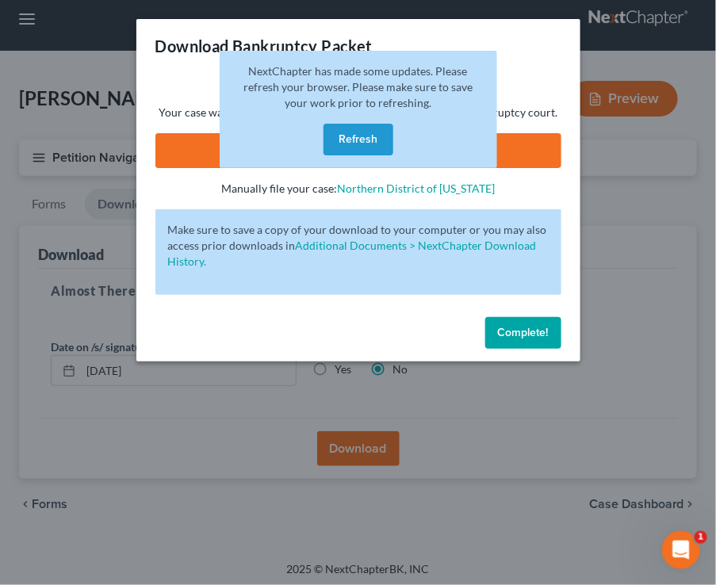
click at [347, 131] on button "Refresh" at bounding box center [358, 140] width 70 height 32
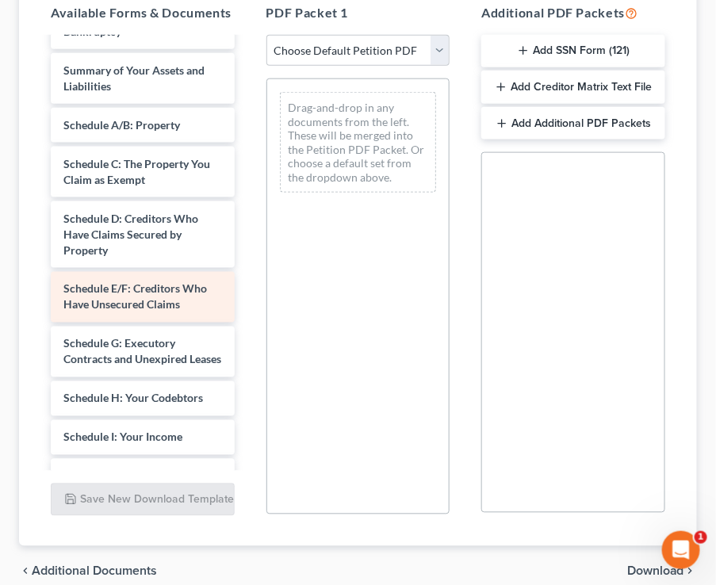
scroll to position [388, 0]
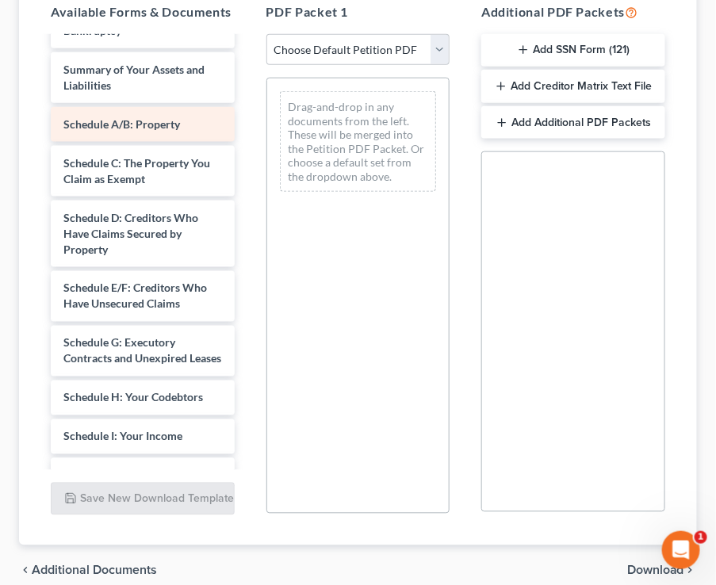
click at [151, 109] on div "Installments Fee Sheets PLAN-pdf Payrecords-pdf Notice of intent to pay filing …" at bounding box center [142, 332] width 209 height 1198
click at [136, 117] on span "Schedule A/B: Property" at bounding box center [121, 123] width 117 height 13
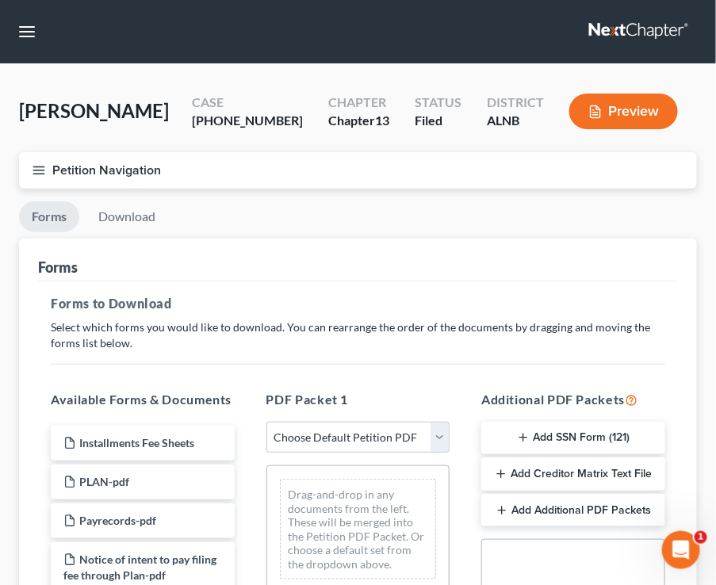
scroll to position [0, 0]
click at [32, 168] on icon "button" at bounding box center [39, 170] width 14 height 14
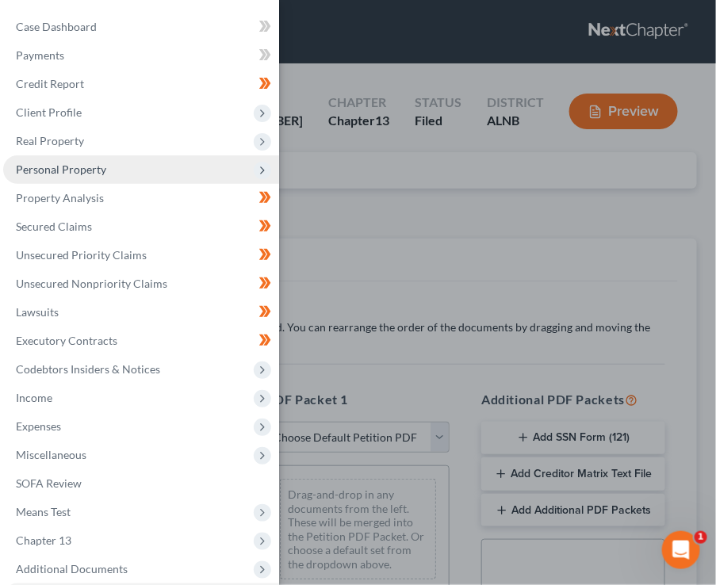
click at [82, 163] on span "Personal Property" at bounding box center [61, 169] width 90 height 13
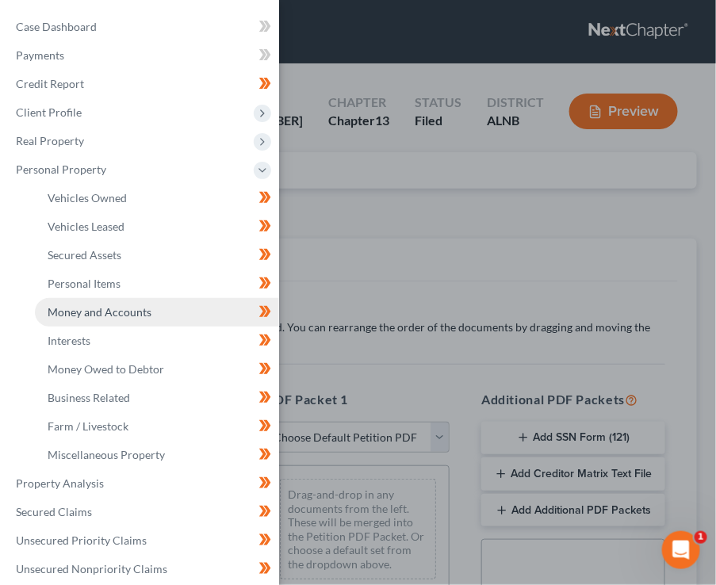
click at [113, 298] on link "Money and Accounts" at bounding box center [157, 312] width 244 height 29
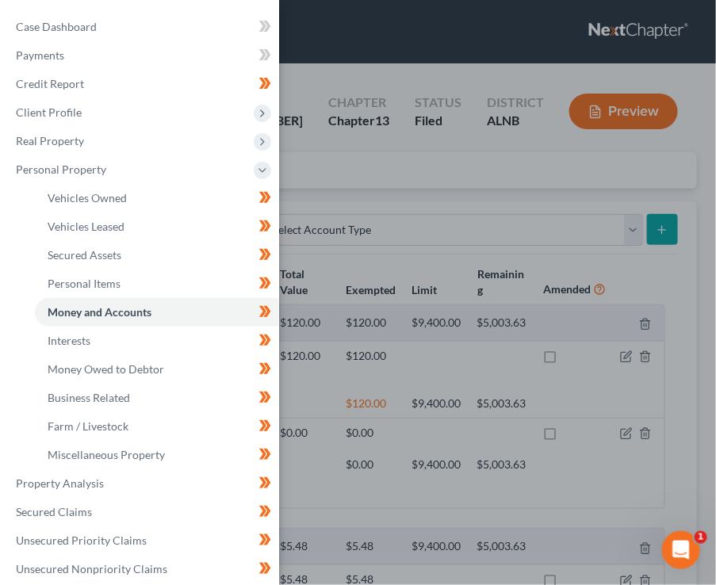
click at [381, 243] on div "Case Dashboard Payments Invoices Payments Payments Credit Report Client Profile" at bounding box center [358, 292] width 716 height 585
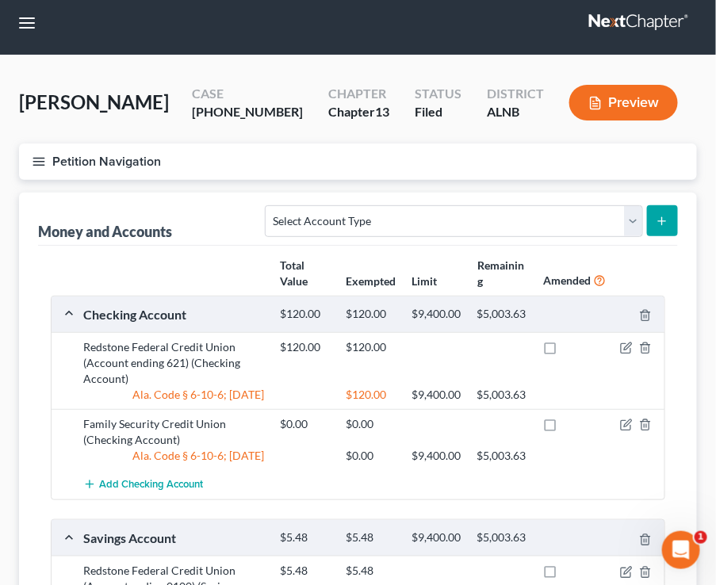
scroll to position [9, 0]
drag, startPoint x: 663, startPoint y: 215, endPoint x: 591, endPoint y: 205, distance: 72.9
click at [591, 205] on form "Select Account Type Brokerage (A/B: 18, SOFA: 20) Cash on Hand (A/B: 16) Certif…" at bounding box center [471, 221] width 413 height 33
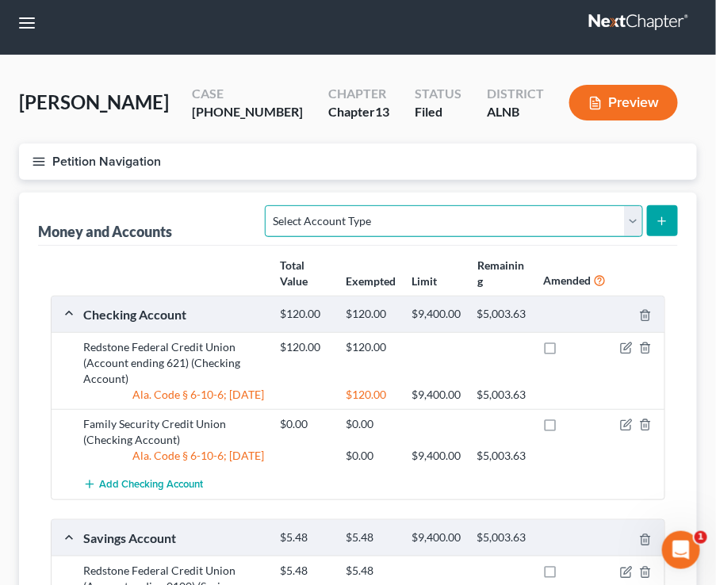
select select "savings"
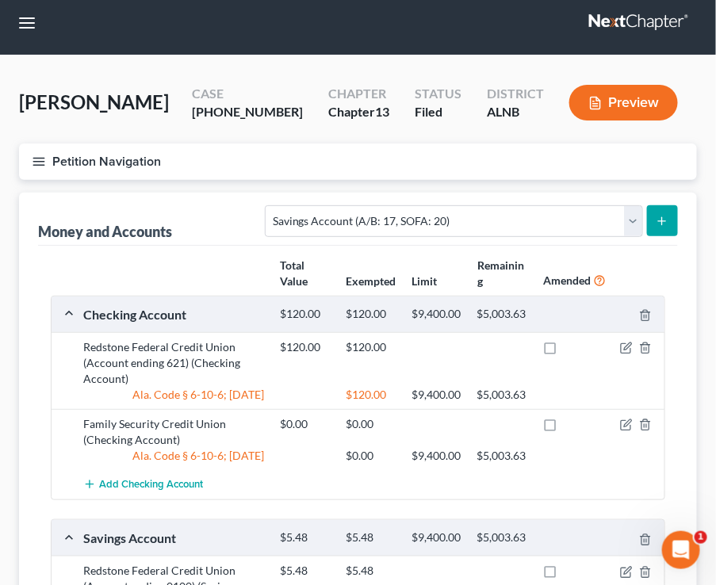
click at [659, 224] on icon "submit" at bounding box center [662, 221] width 13 height 13
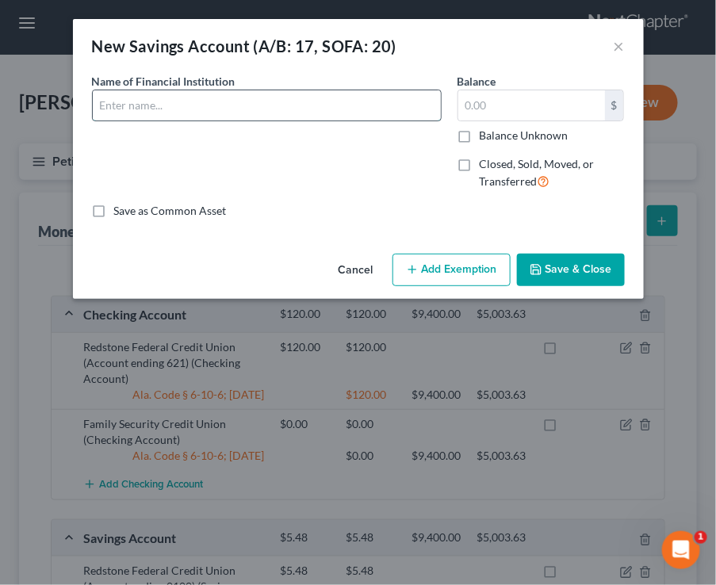
click at [365, 107] on input "text" at bounding box center [267, 105] width 348 height 30
type input "Family Security Credit Union"
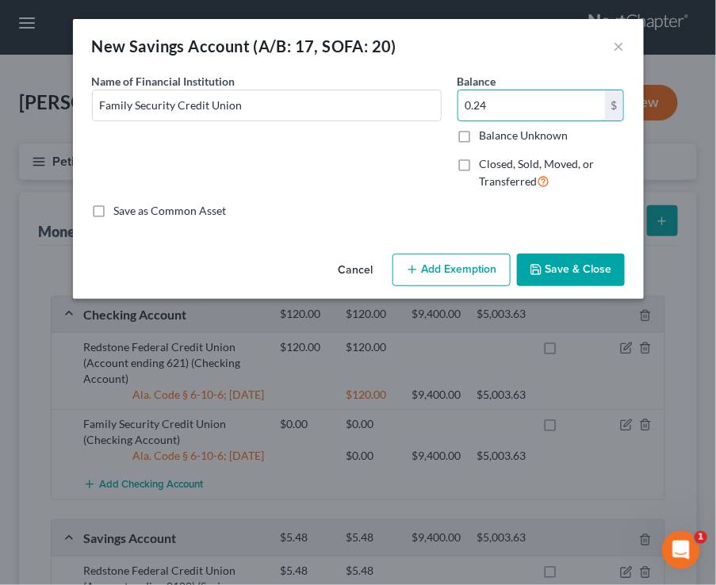
type input "0.24"
click at [586, 271] on button "Save & Close" at bounding box center [571, 270] width 108 height 33
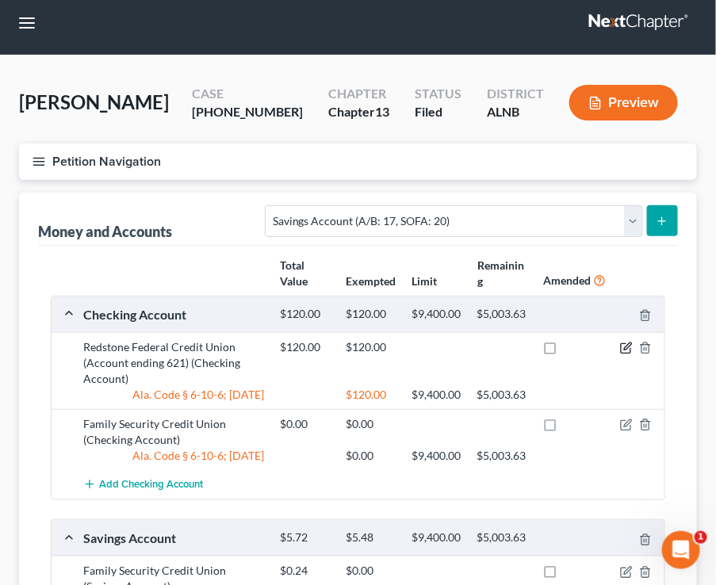
click at [624, 345] on icon "button" at bounding box center [626, 348] width 13 height 13
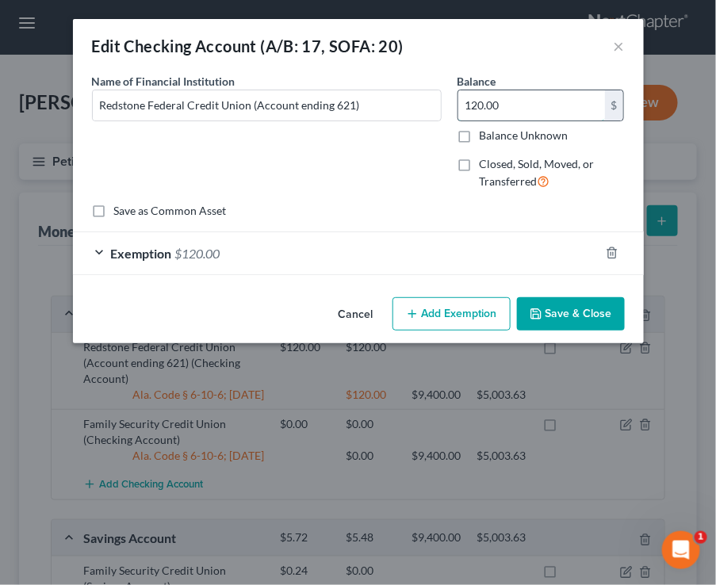
click at [477, 109] on input "120.00" at bounding box center [531, 105] width 147 height 30
type input "0"
click at [564, 98] on input "25." at bounding box center [531, 105] width 147 height 30
type input "25.29"
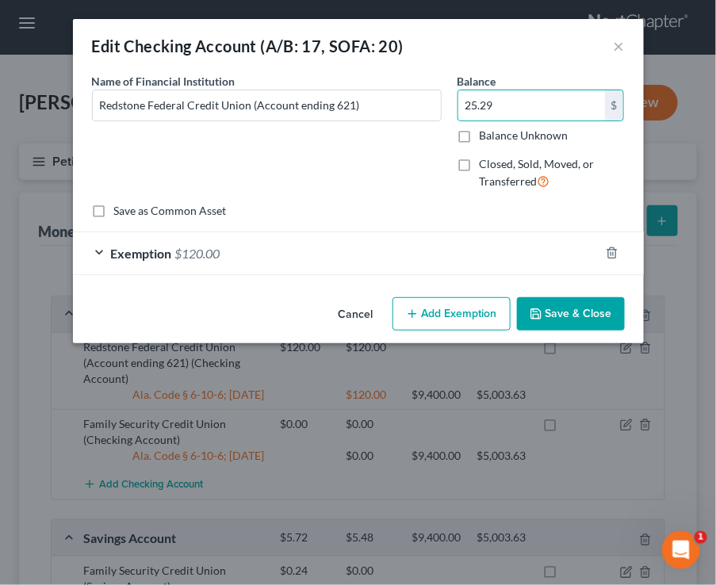
click at [561, 308] on button "Save & Close" at bounding box center [571, 313] width 108 height 33
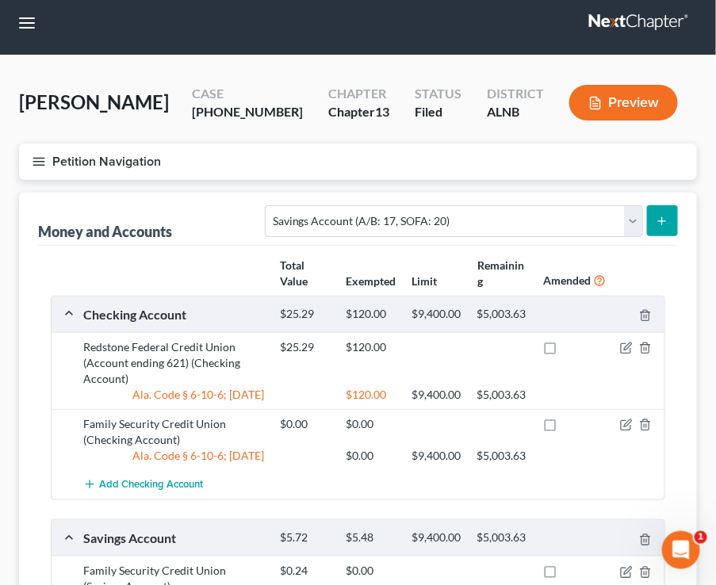
click at [27, 166] on button "Petition Navigation" at bounding box center [358, 161] width 678 height 36
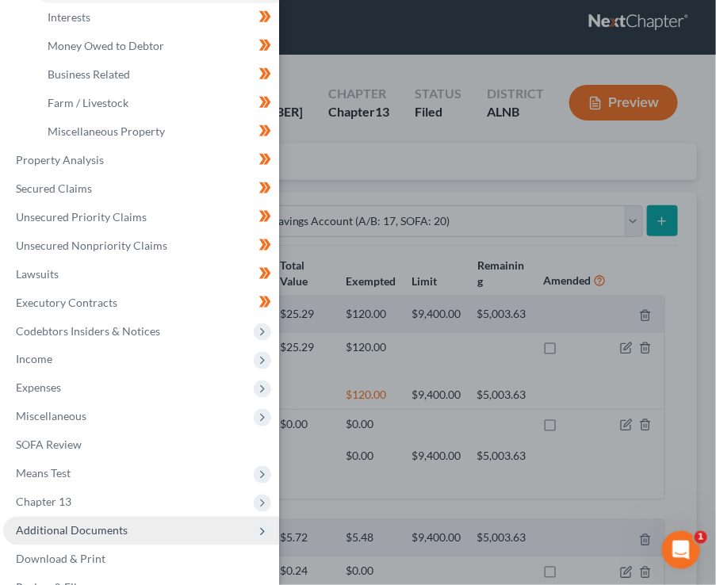
scroll to position [323, 0]
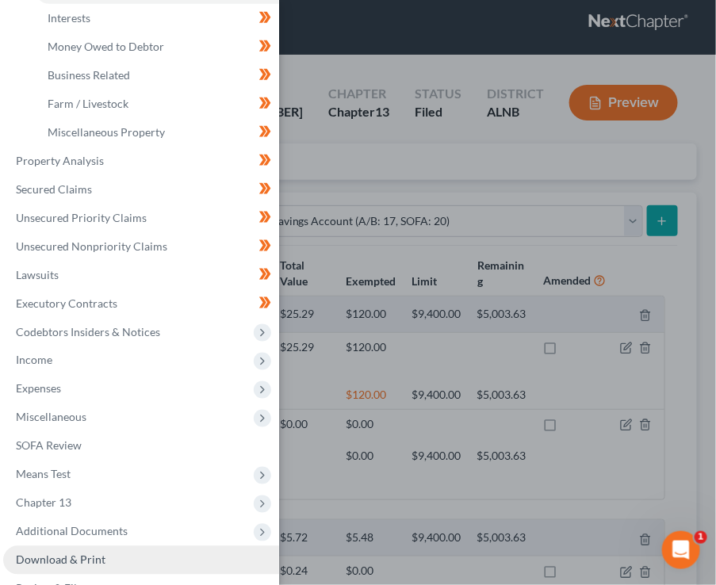
click at [67, 553] on span "Download & Print" at bounding box center [61, 559] width 90 height 13
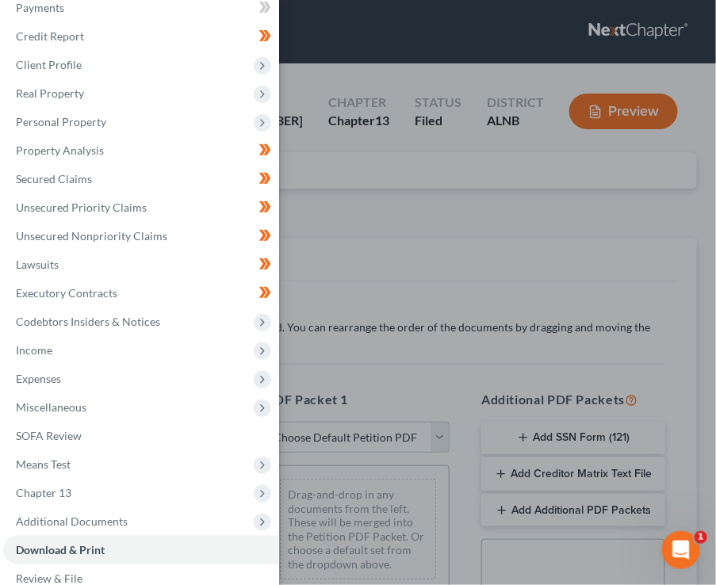
scroll to position [46, 0]
click at [342, 394] on div "Case Dashboard Payments Invoices Payments Payments Credit Report Client Profile" at bounding box center [358, 292] width 716 height 585
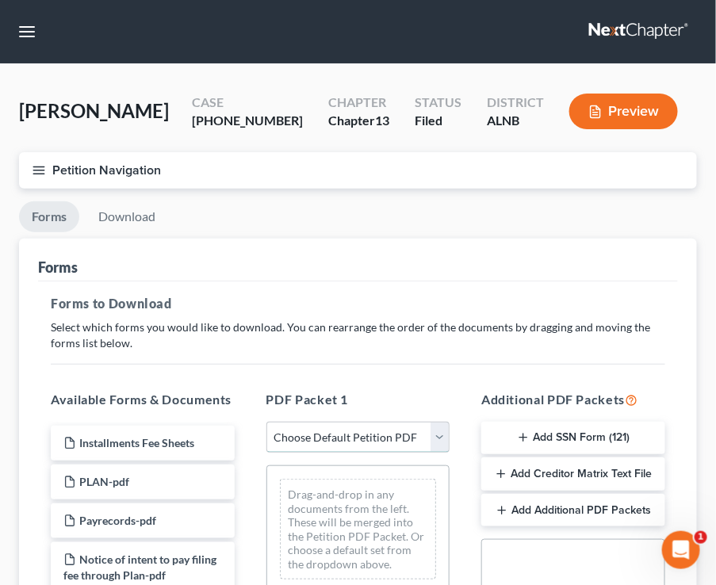
select select "2"
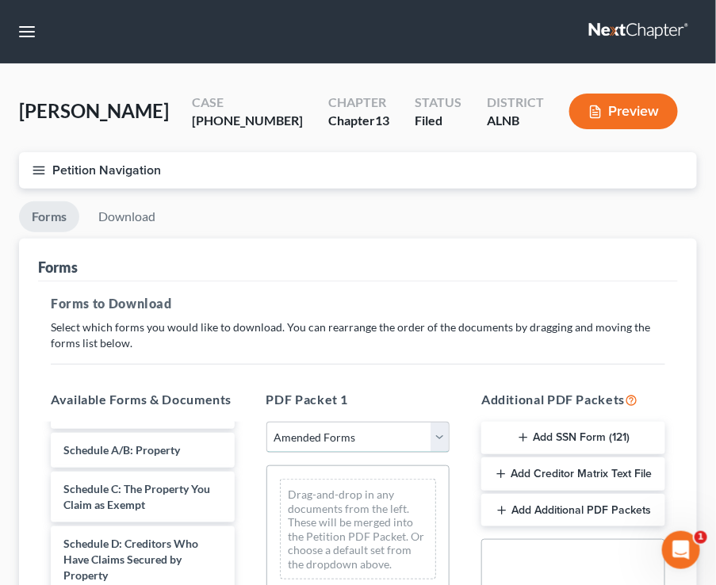
scroll to position [69, 0]
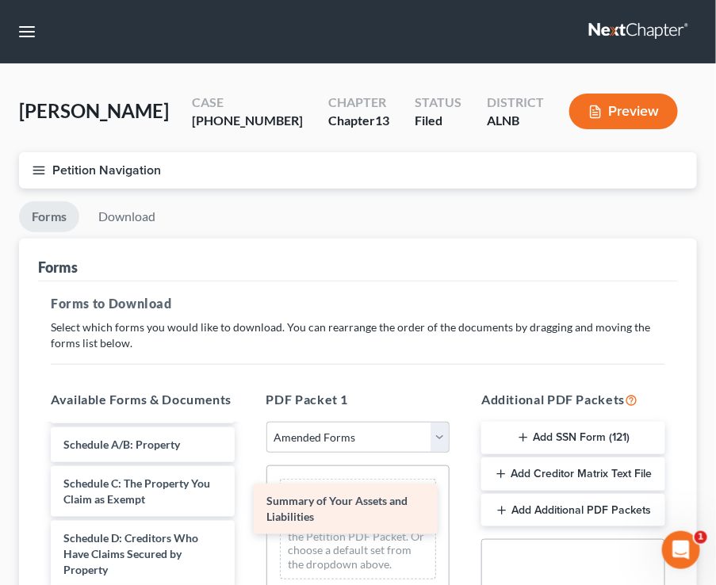
drag, startPoint x: 189, startPoint y: 445, endPoint x: 392, endPoint y: 508, distance: 212.6
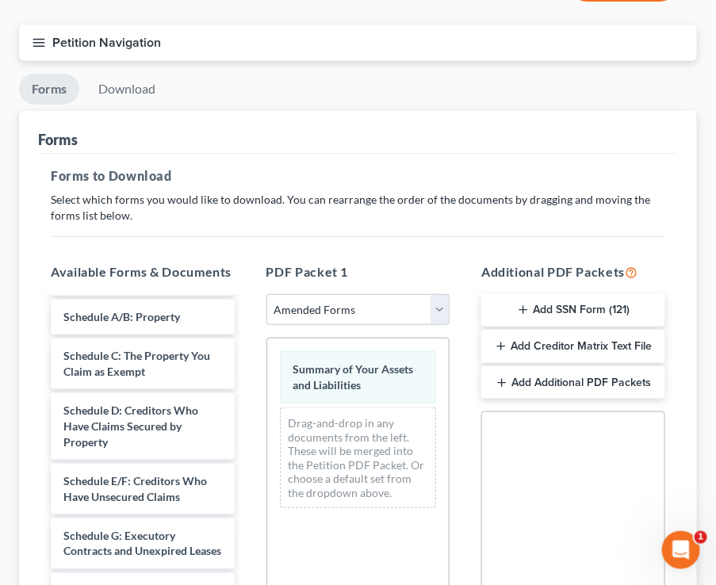
scroll to position [140, 0]
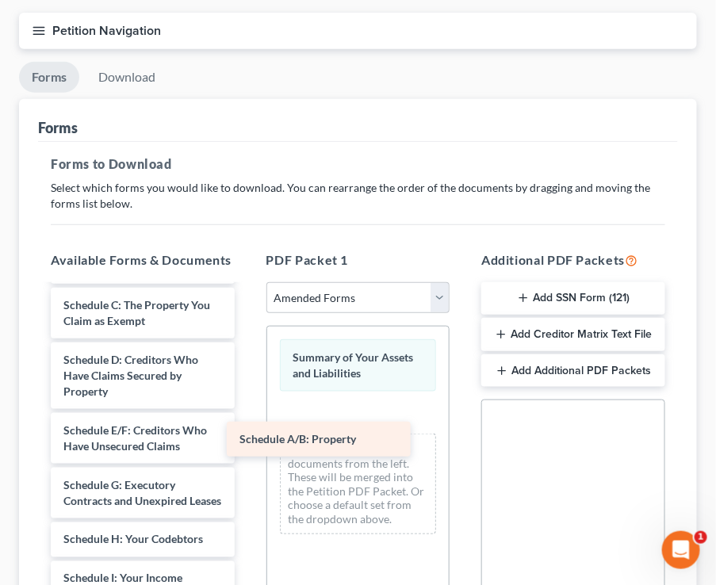
drag, startPoint x: 170, startPoint y: 300, endPoint x: 346, endPoint y: 442, distance: 225.6
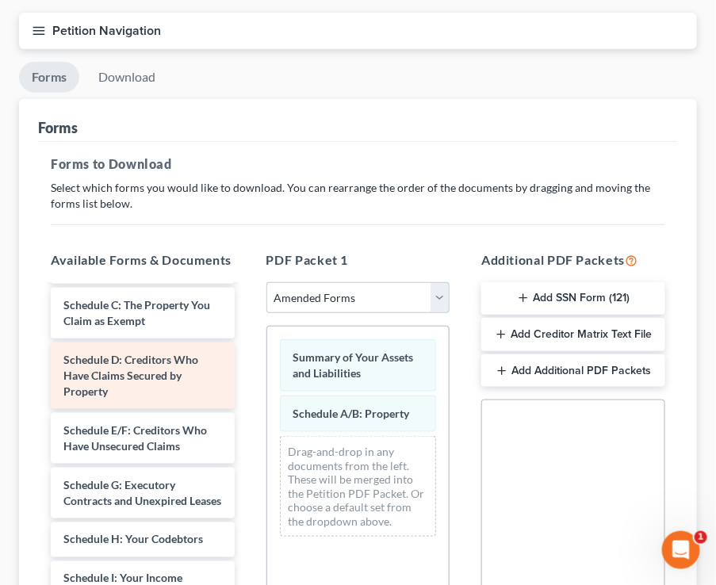
click at [162, 361] on span "Schedule D: Creditors Who Have Claims Secured by Property" at bounding box center [130, 375] width 135 height 45
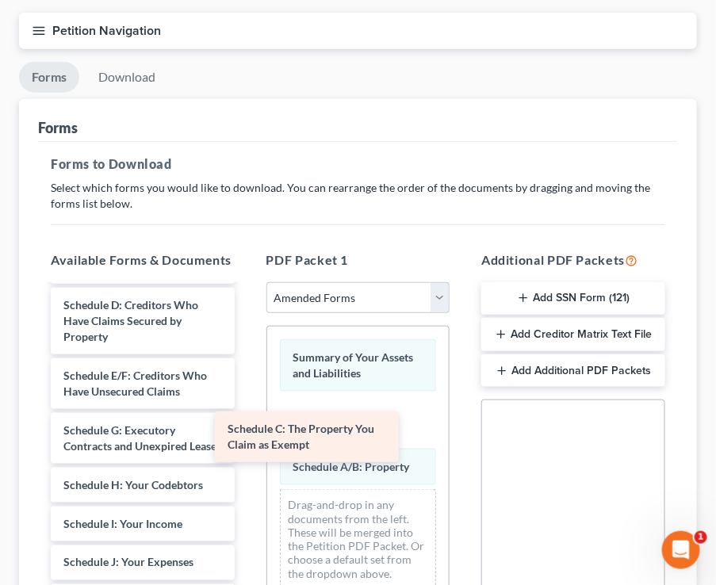
drag, startPoint x: 146, startPoint y: 304, endPoint x: 316, endPoint y: 441, distance: 218.2
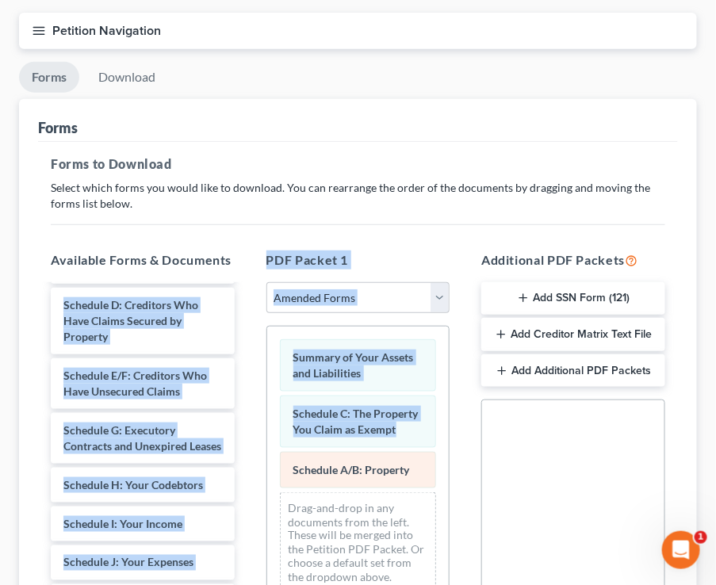
click at [342, 464] on span "Schedule A/B: Property" at bounding box center [351, 469] width 117 height 13
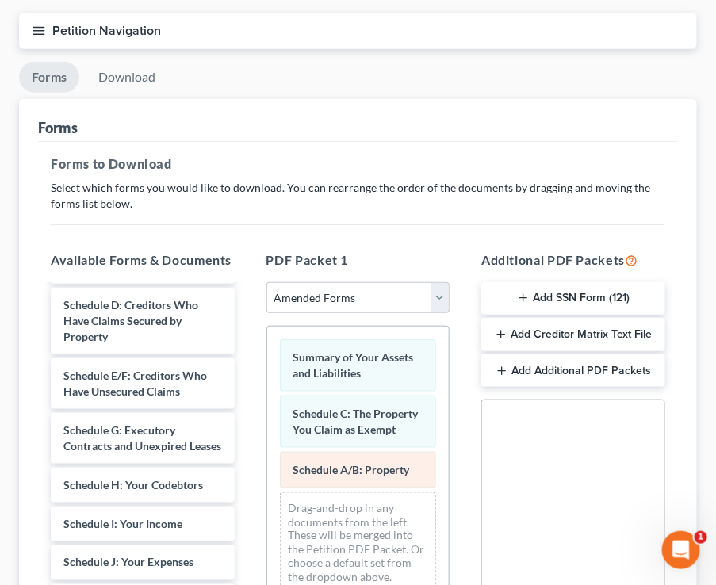
click at [342, 463] on span "Schedule A/B: Property" at bounding box center [351, 469] width 117 height 13
click at [368, 550] on div "Drag-and-drop in any documents from the left. These will be merged into the Pet…" at bounding box center [358, 542] width 157 height 101
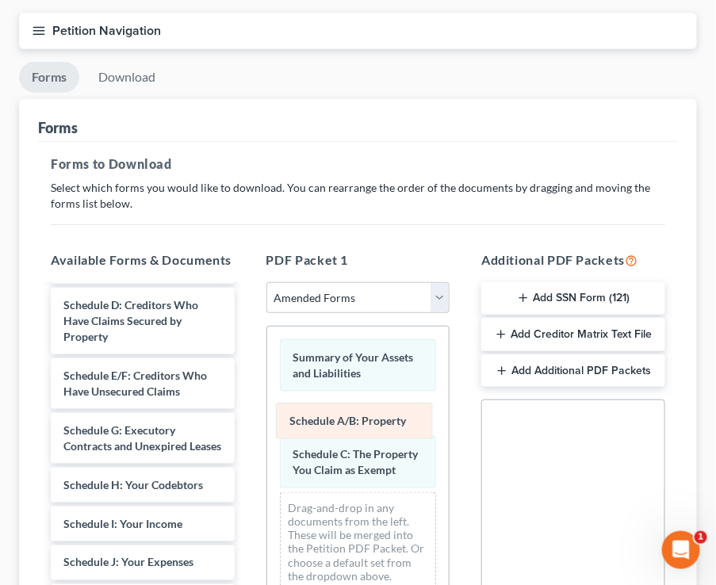
drag, startPoint x: 362, startPoint y: 446, endPoint x: 358, endPoint y: 403, distance: 43.0
click at [358, 403] on div "Schedule A/B: Property Summary of Your Assets and Liabilities Schedule A/B: Pro…" at bounding box center [358, 466] width 182 height 278
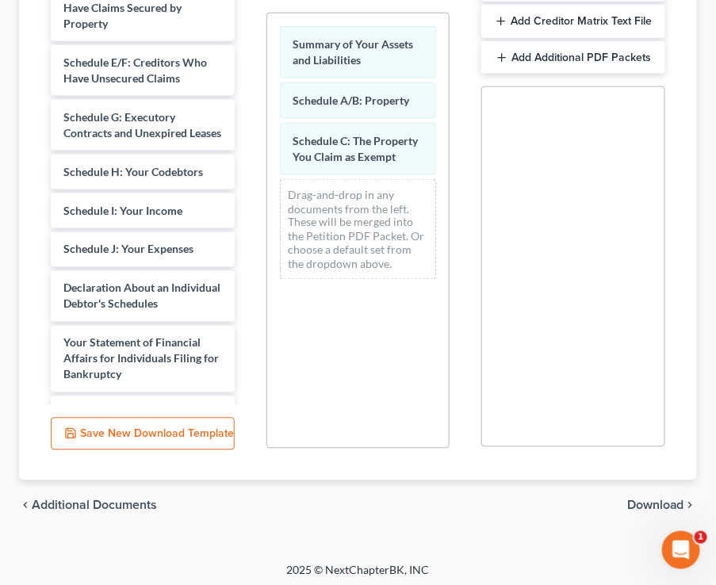
click at [664, 499] on span "Download" at bounding box center [655, 505] width 57 height 13
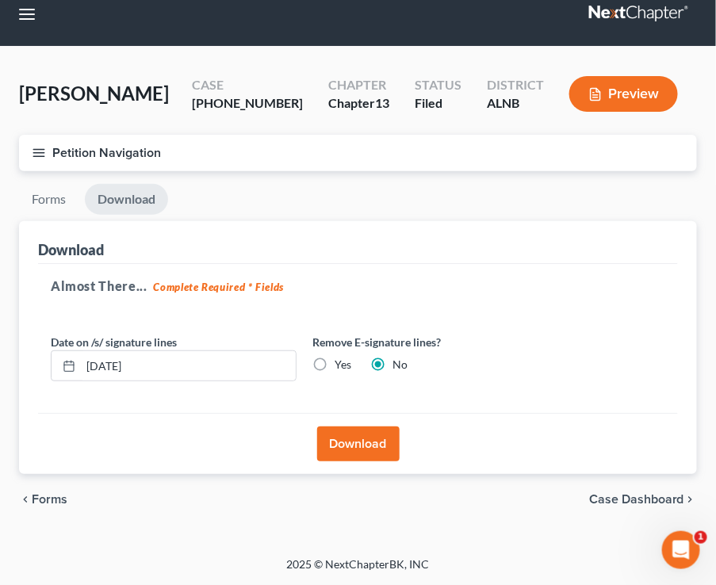
scroll to position [13, 0]
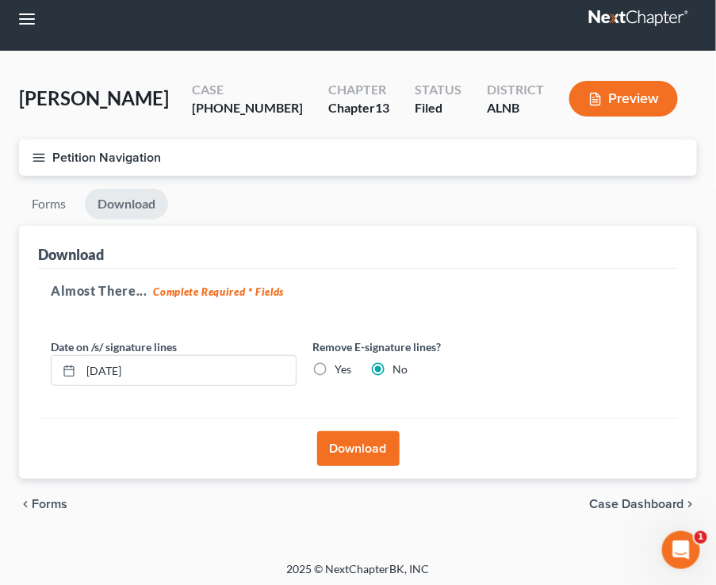
click at [393, 438] on button "Download" at bounding box center [358, 448] width 82 height 35
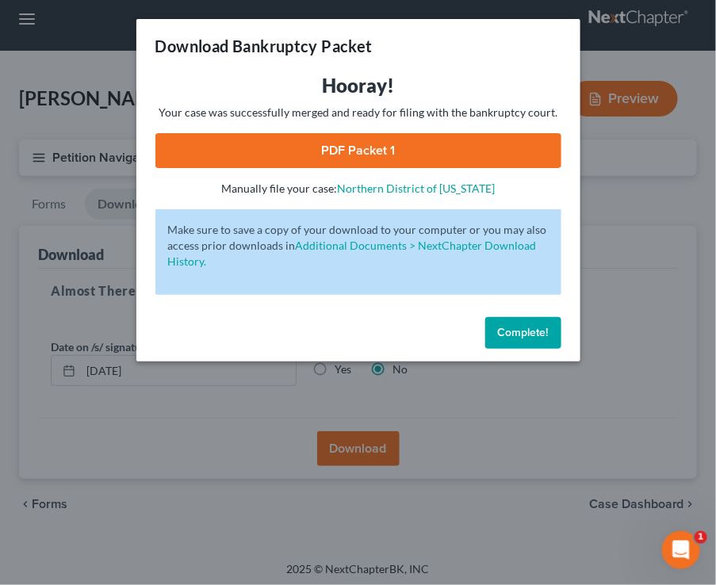
click at [520, 139] on link "PDF Packet 1" at bounding box center [358, 150] width 406 height 35
